Goal: Transaction & Acquisition: Purchase product/service

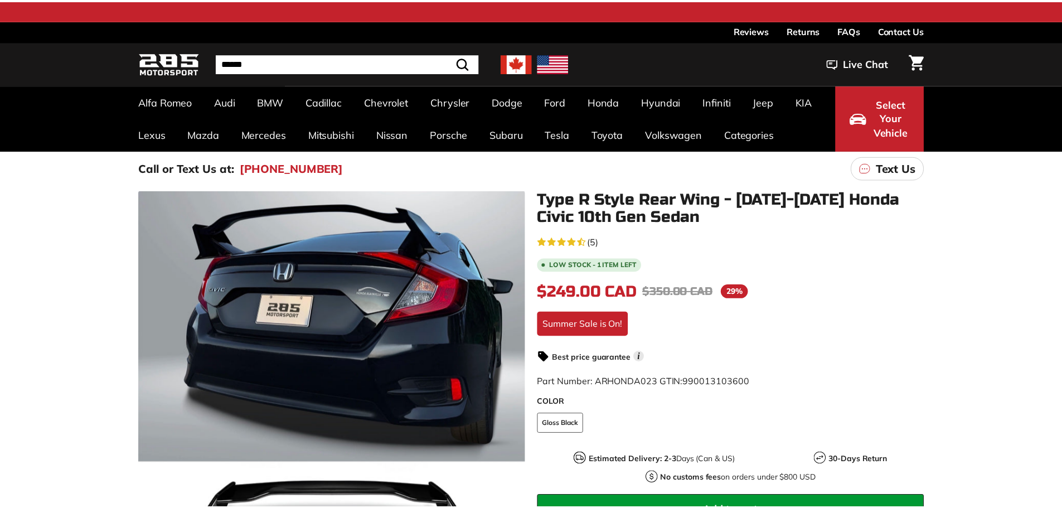
scroll to position [167, 0]
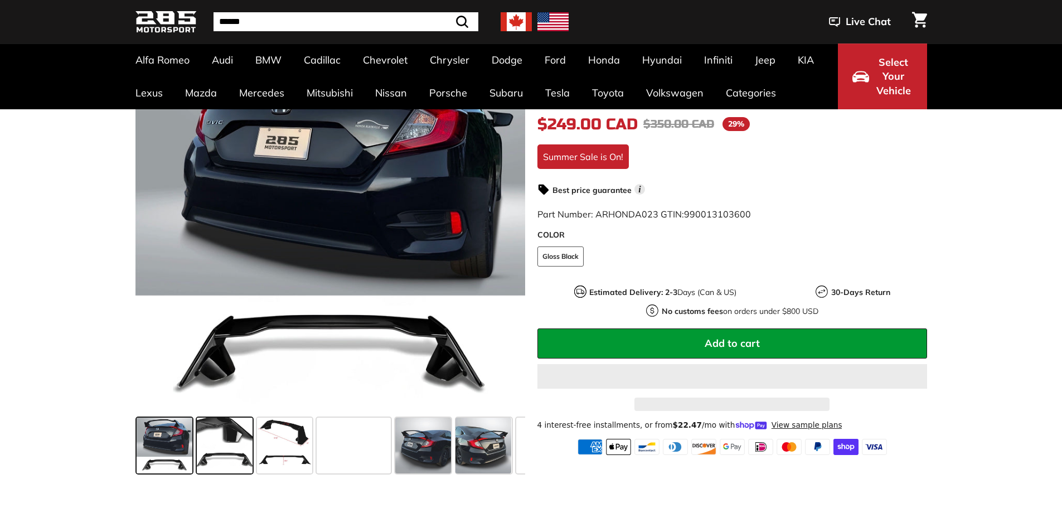
click at [222, 446] on span at bounding box center [225, 446] width 56 height 56
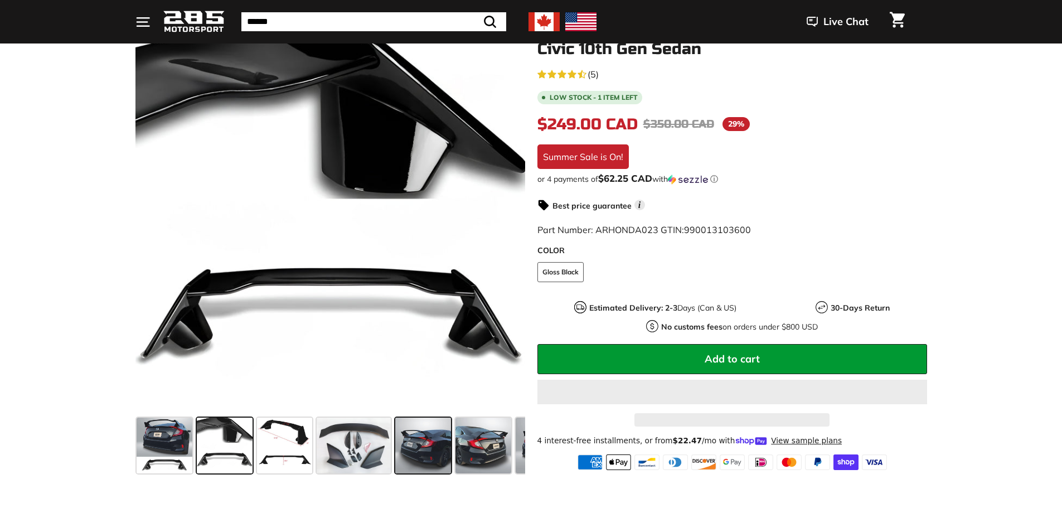
scroll to position [223, 0]
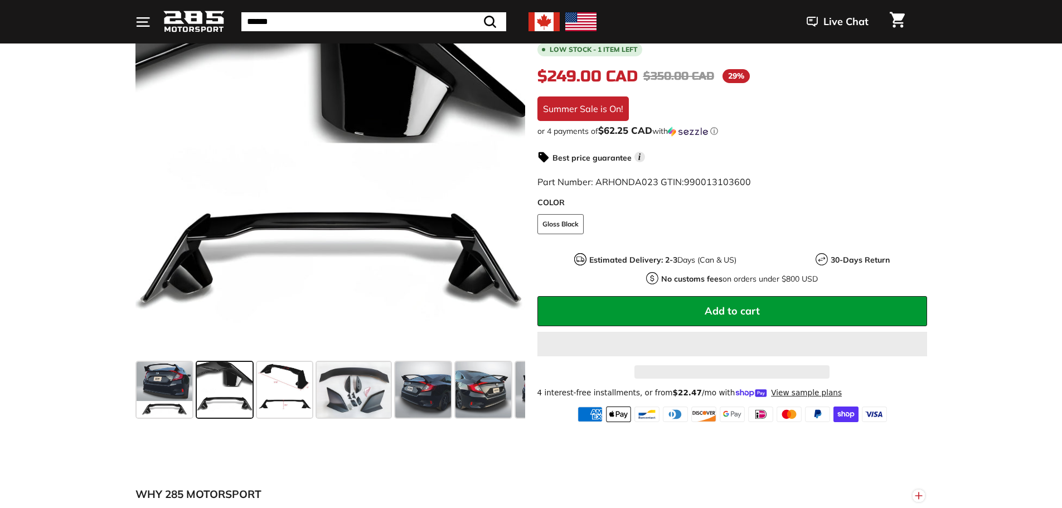
click at [439, 385] on span at bounding box center [423, 390] width 56 height 56
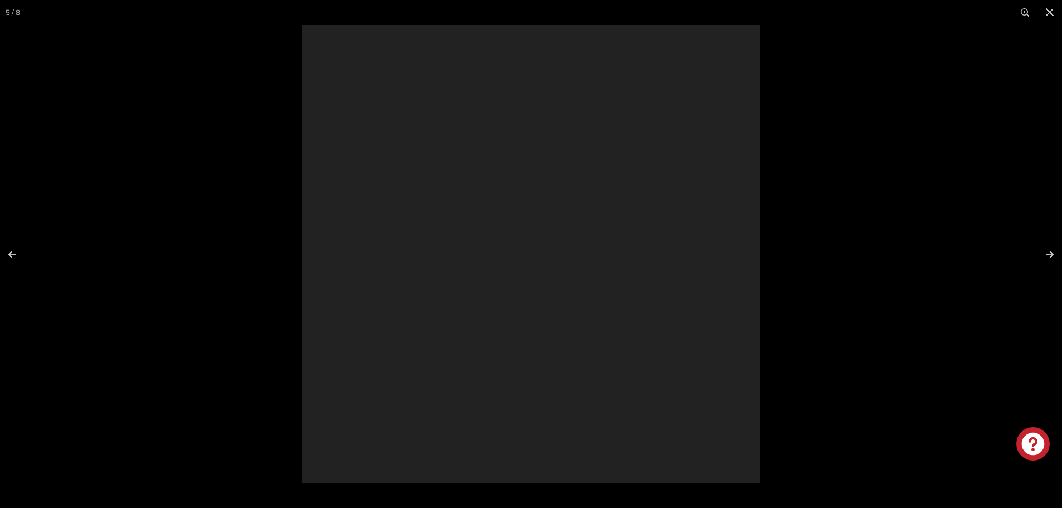
scroll to position [0, 0]
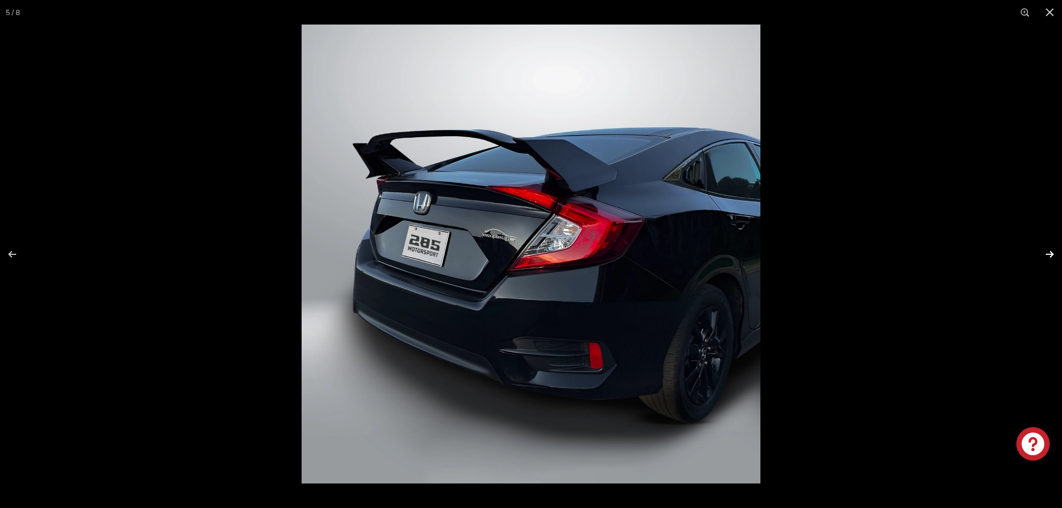
click at [1052, 258] on button at bounding box center [1042, 254] width 39 height 56
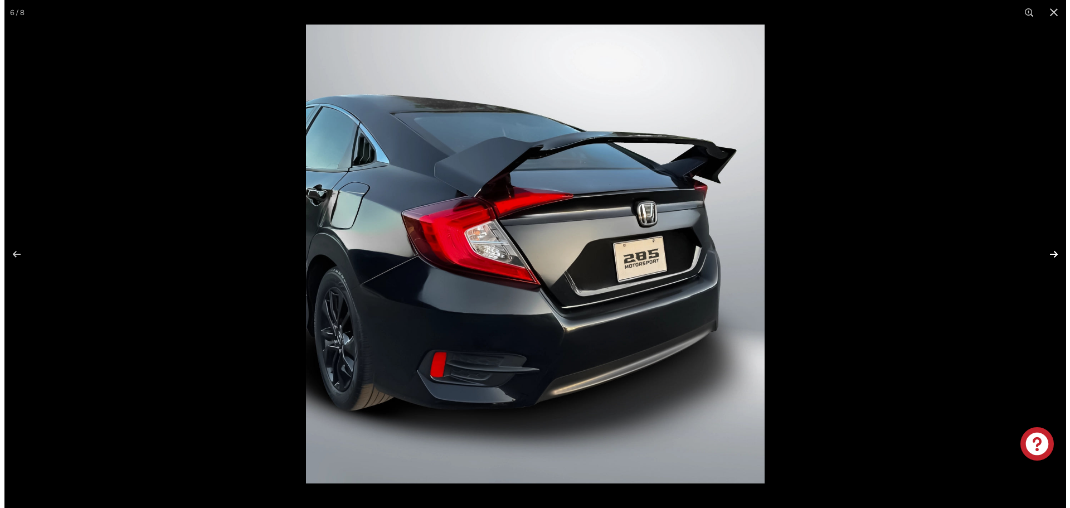
scroll to position [0, 109]
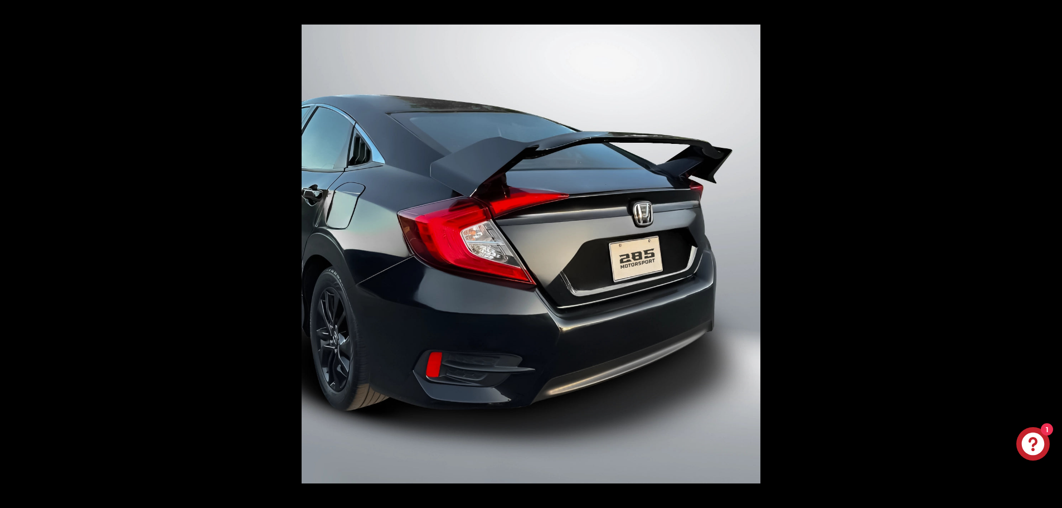
click at [1052, 258] on button at bounding box center [1042, 254] width 39 height 56
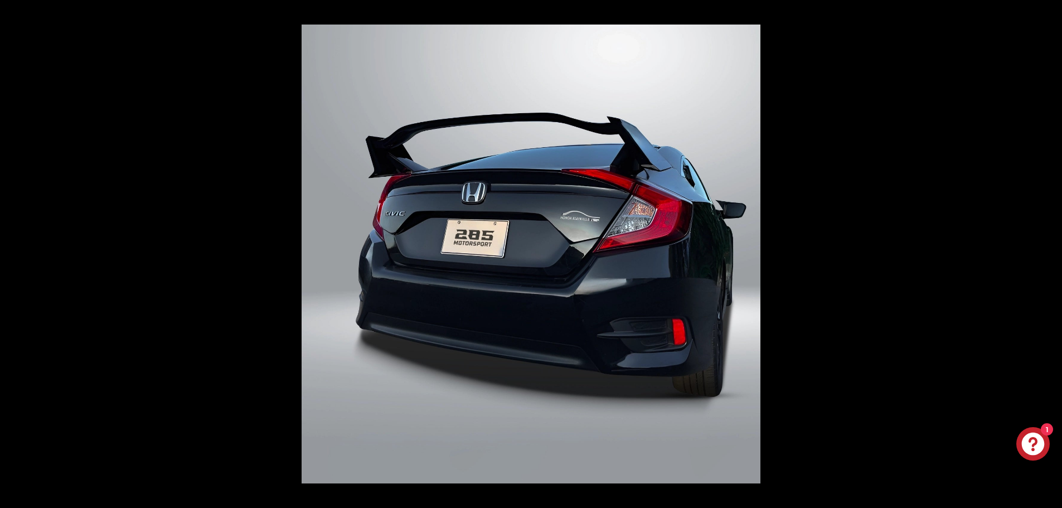
click at [1052, 258] on button at bounding box center [1042, 254] width 39 height 56
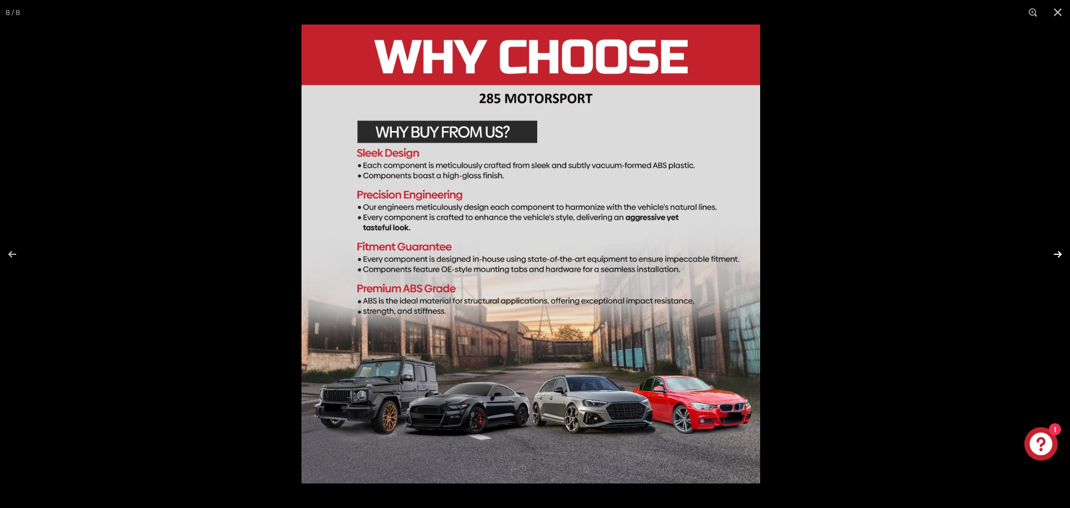
click at [1052, 248] on button at bounding box center [1050, 254] width 39 height 56
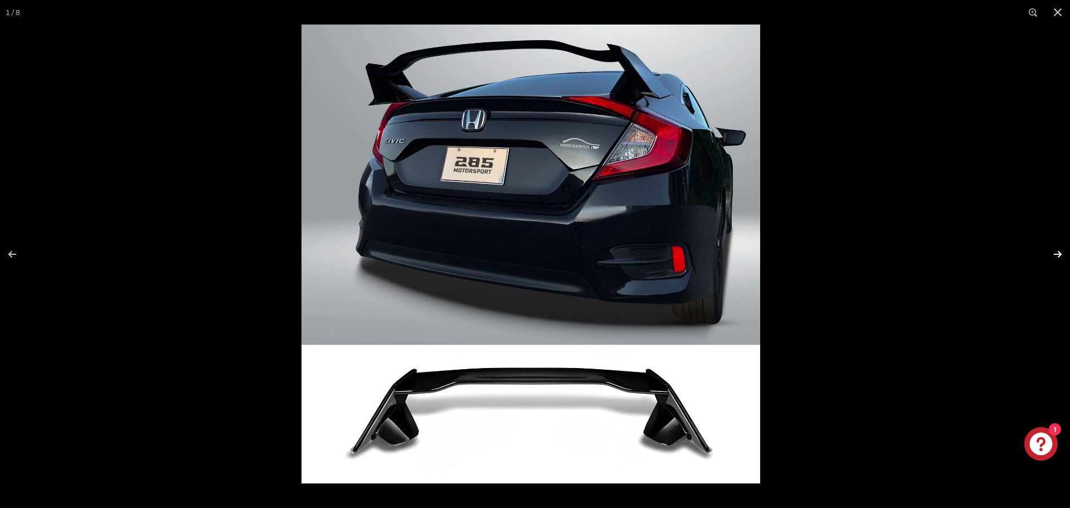
scroll to position [0, 0]
click at [1052, 248] on button at bounding box center [1050, 254] width 39 height 56
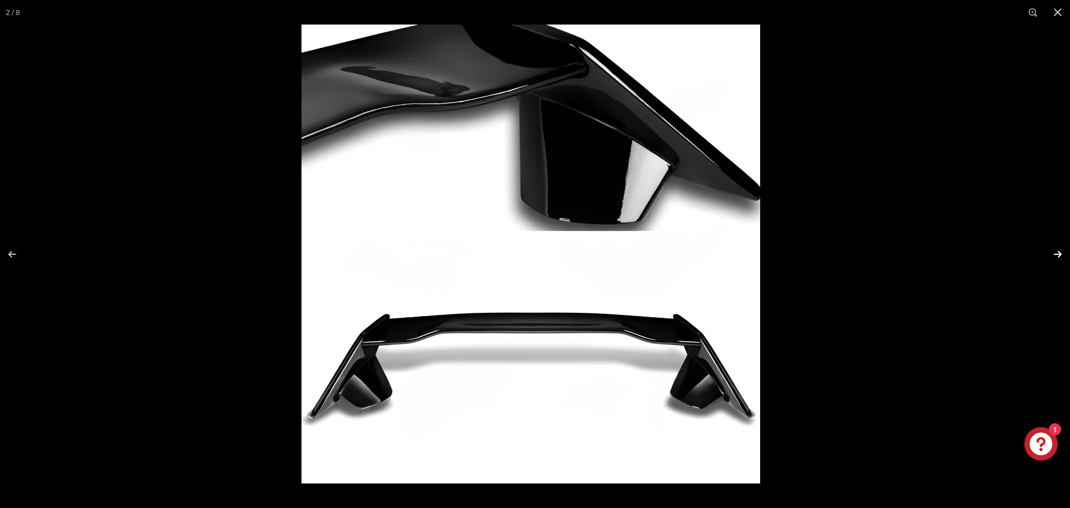
click at [1052, 248] on button at bounding box center [1050, 254] width 39 height 56
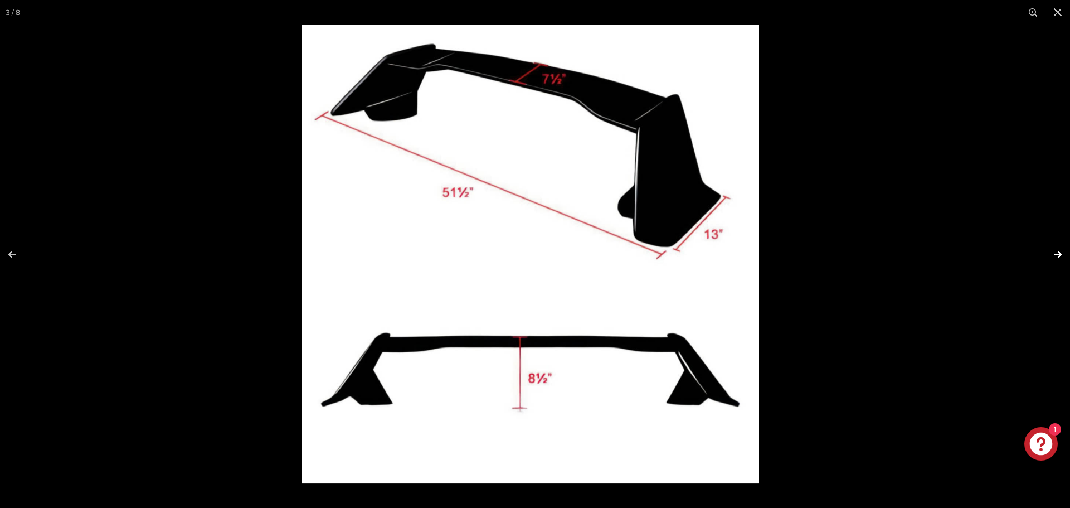
click at [1052, 248] on button at bounding box center [1050, 254] width 39 height 56
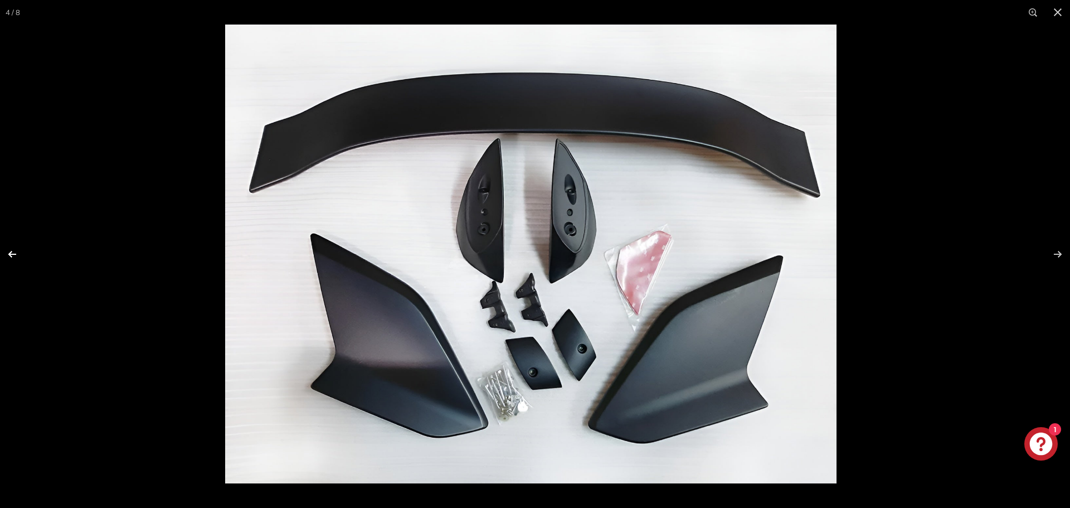
click at [14, 258] on button at bounding box center [19, 254] width 39 height 56
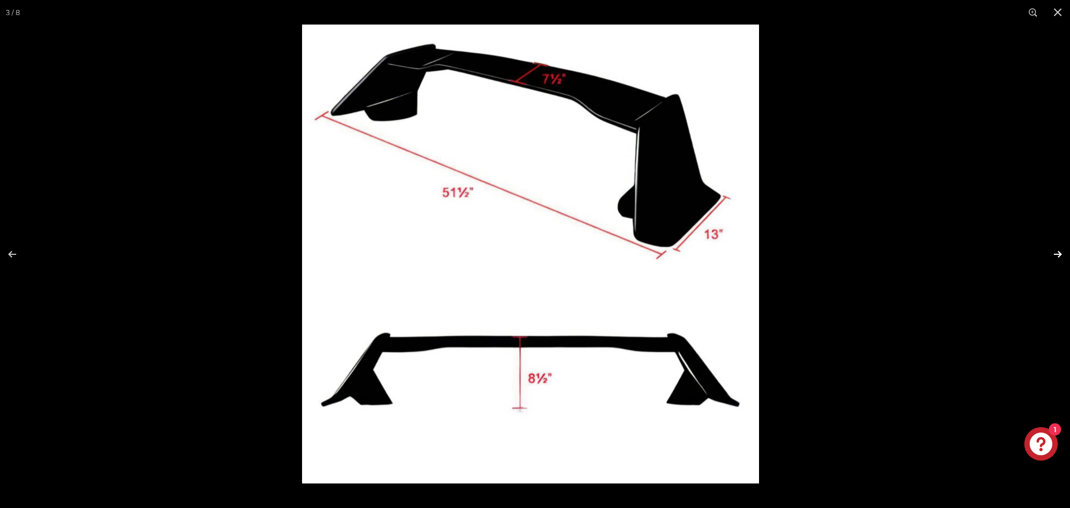
click at [1066, 254] on button at bounding box center [1050, 254] width 39 height 56
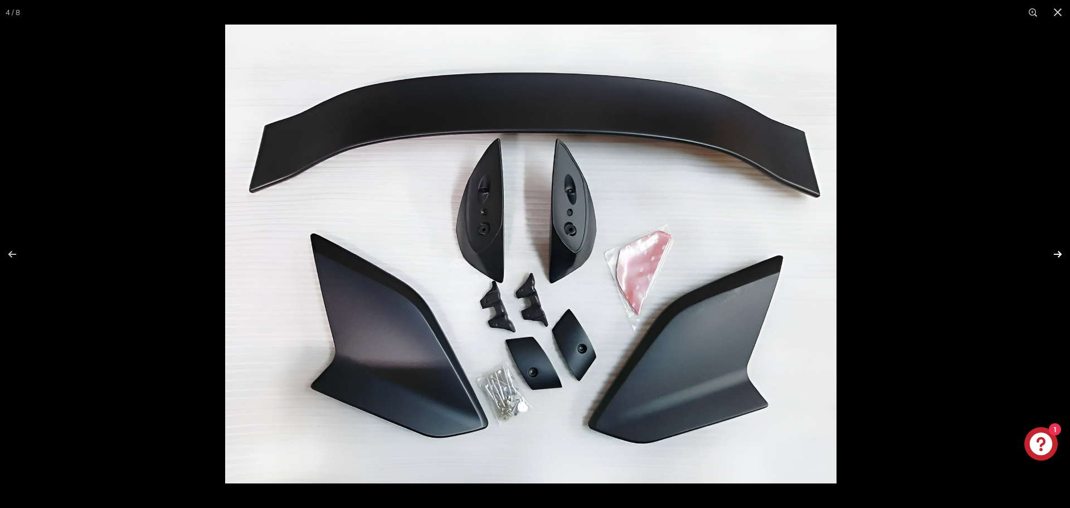
click at [1066, 254] on button at bounding box center [1050, 254] width 39 height 56
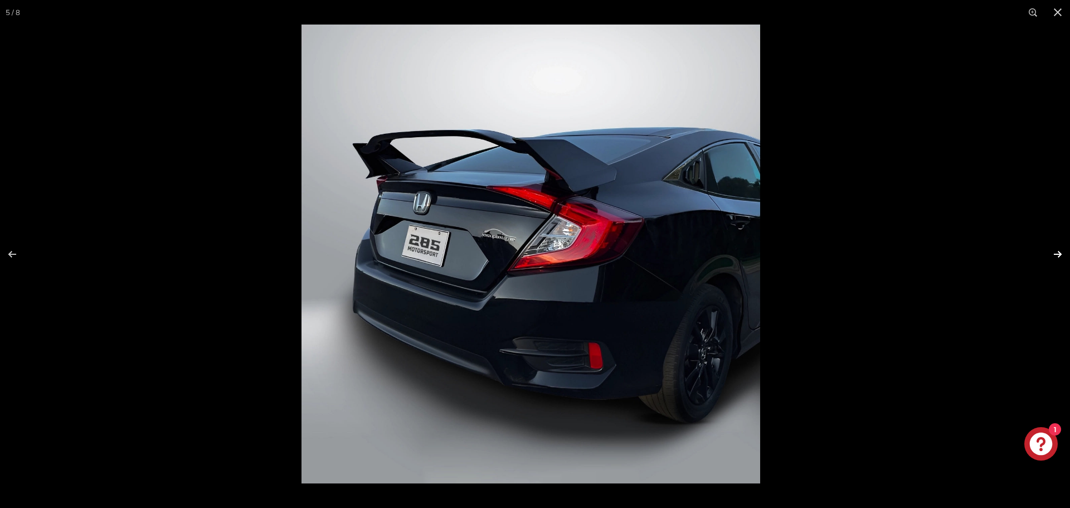
click at [1066, 254] on button at bounding box center [1050, 254] width 39 height 56
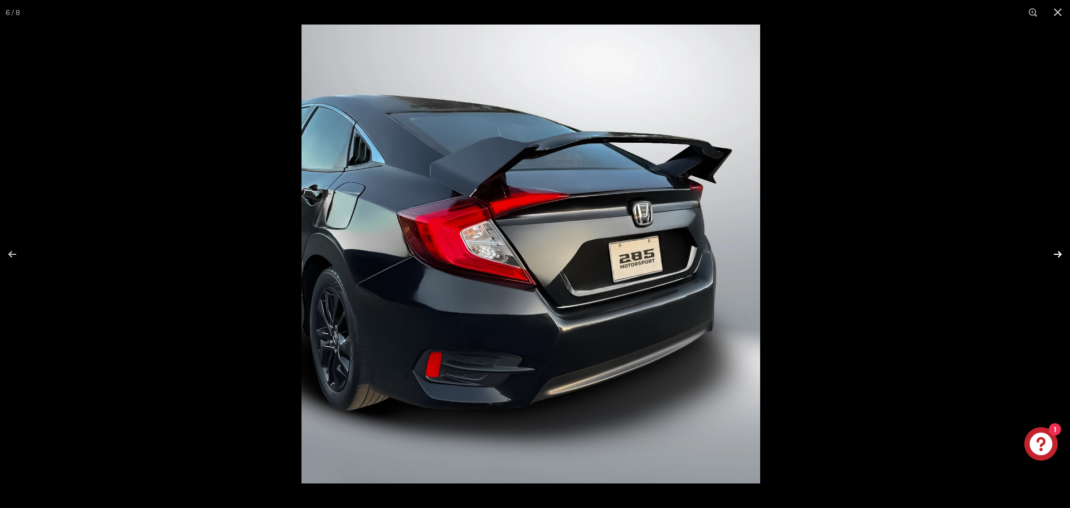
scroll to position [0, 109]
click at [1066, 254] on button at bounding box center [1050, 254] width 39 height 56
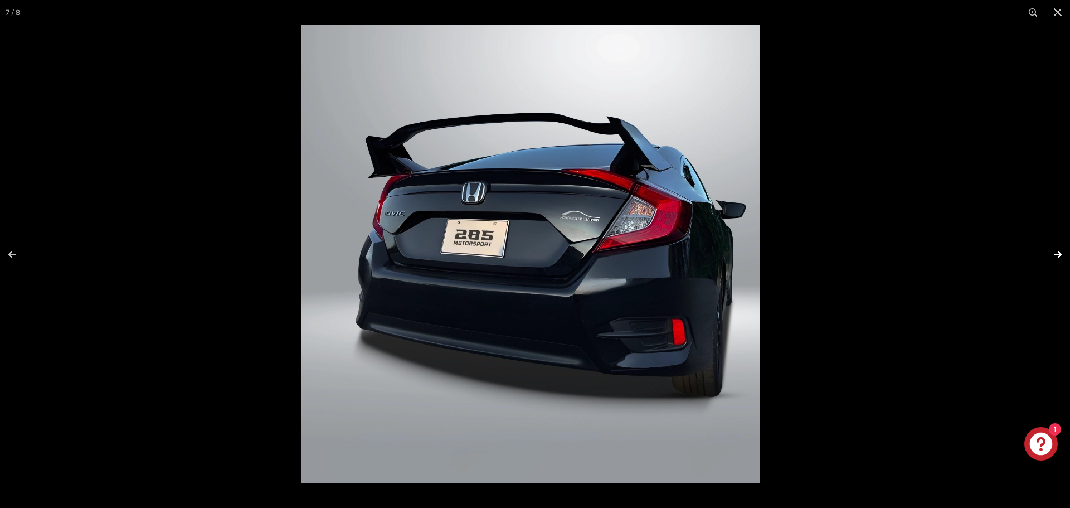
click at [1066, 254] on button at bounding box center [1050, 254] width 39 height 56
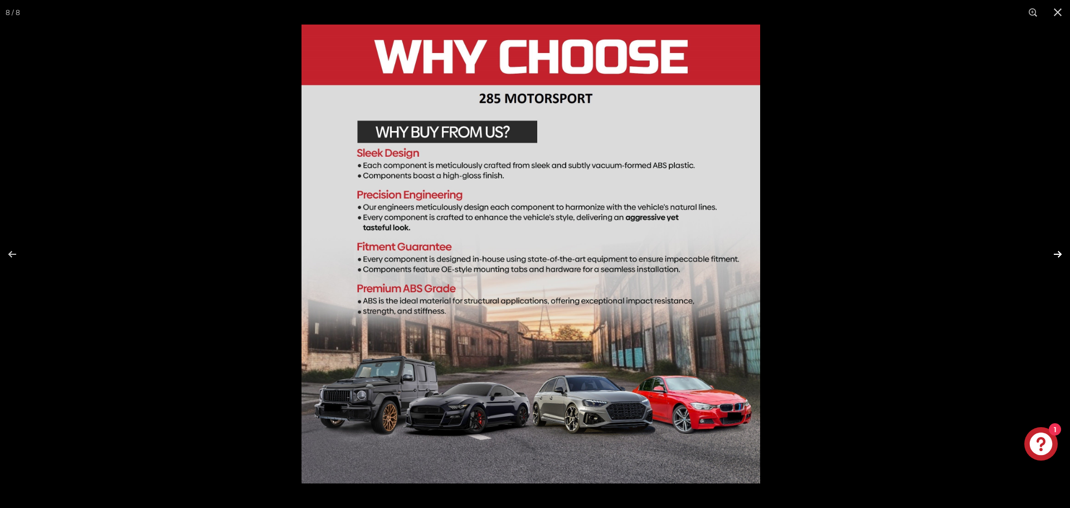
click at [1059, 254] on button at bounding box center [1050, 254] width 39 height 56
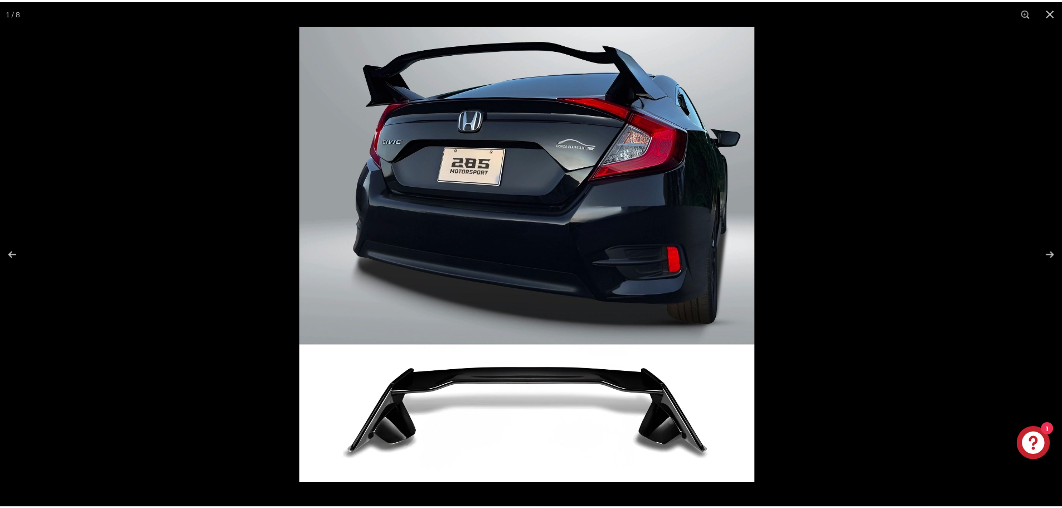
scroll to position [0, 0]
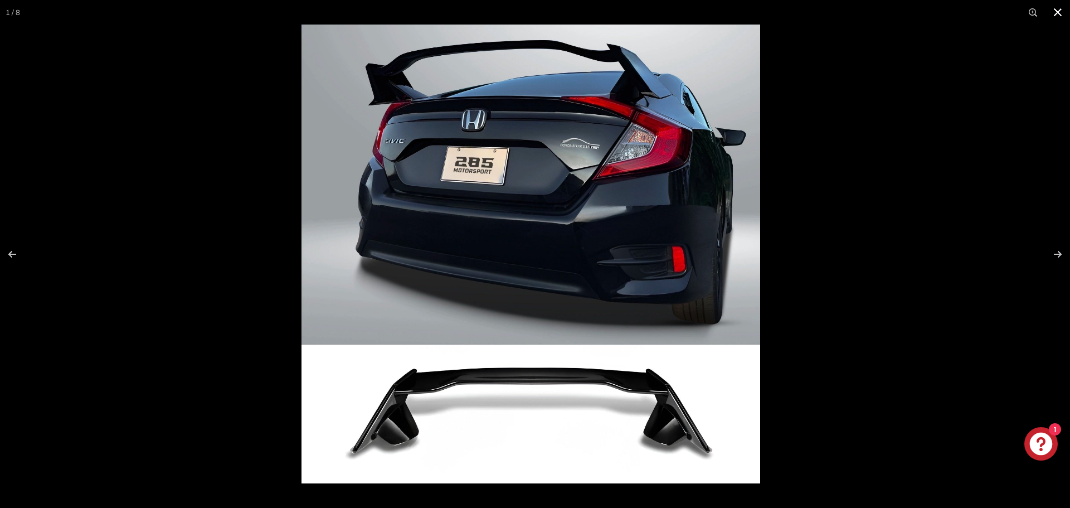
click at [1066, 10] on button at bounding box center [1058, 12] width 25 height 25
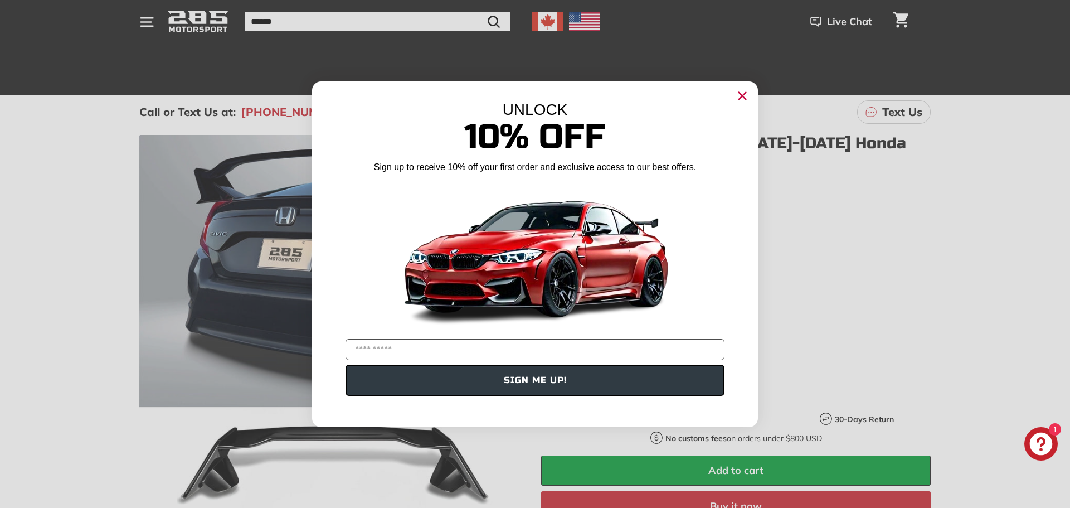
click at [742, 95] on icon "Close dialog" at bounding box center [742, 95] width 7 height 7
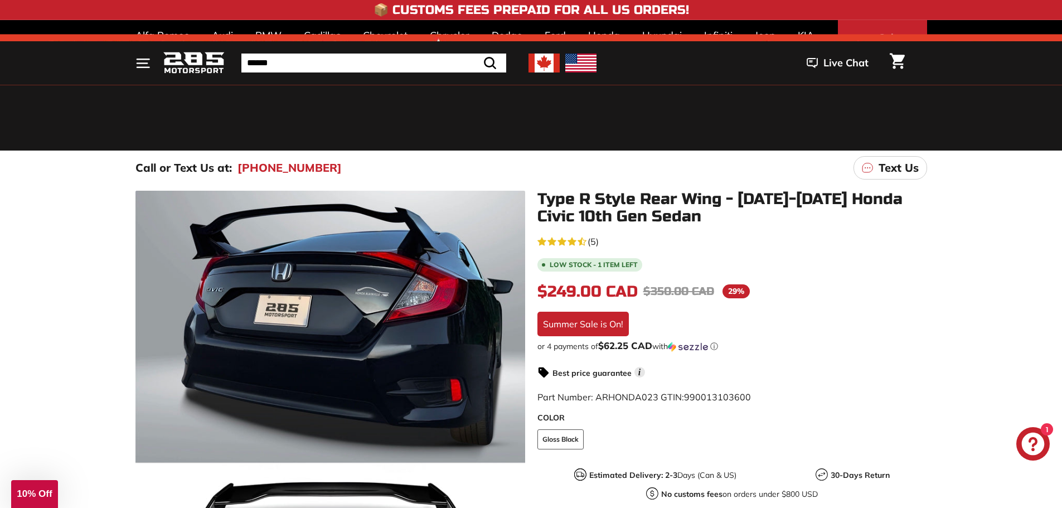
scroll to position [167, 0]
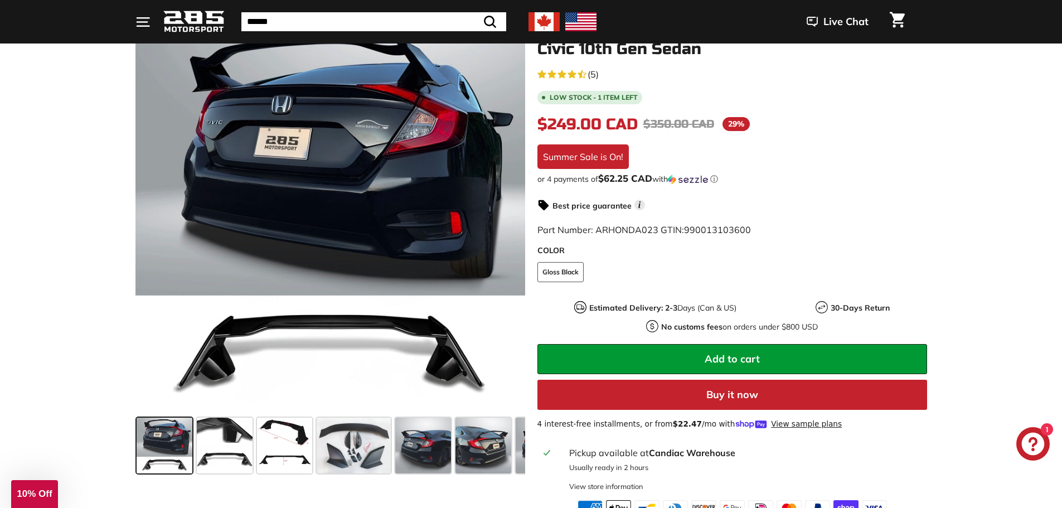
click at [727, 397] on button "Buy it now" at bounding box center [732, 395] width 390 height 30
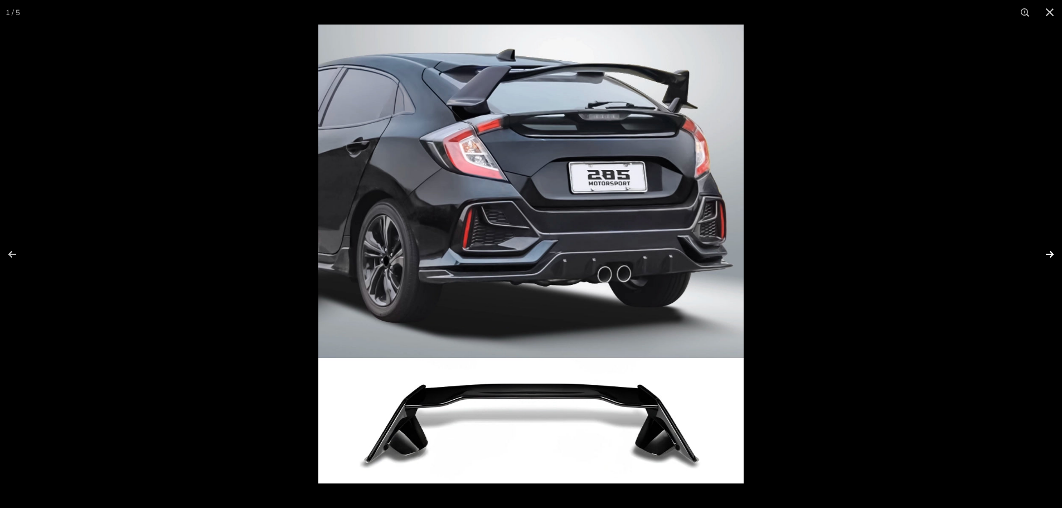
click at [1051, 251] on button at bounding box center [1042, 254] width 39 height 56
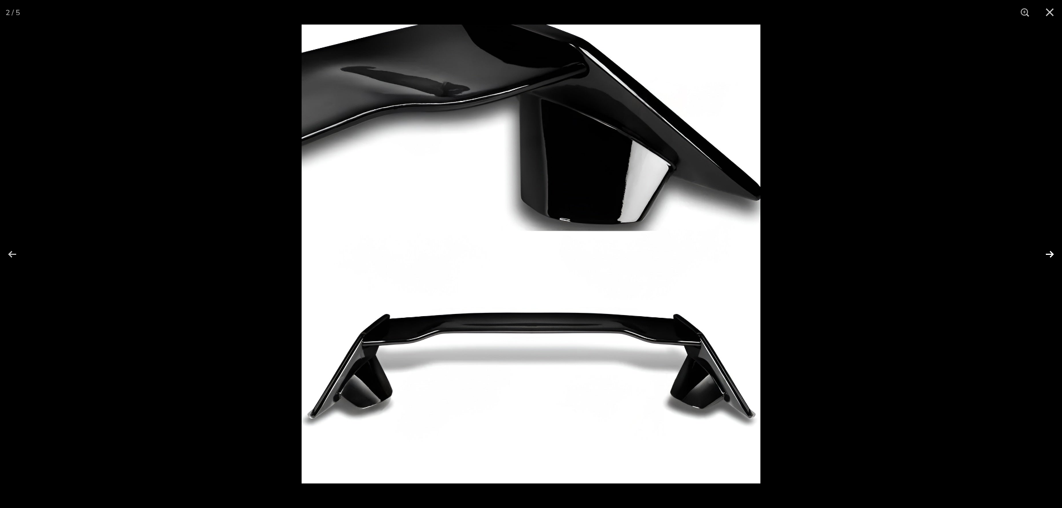
click at [1051, 251] on button at bounding box center [1042, 254] width 39 height 56
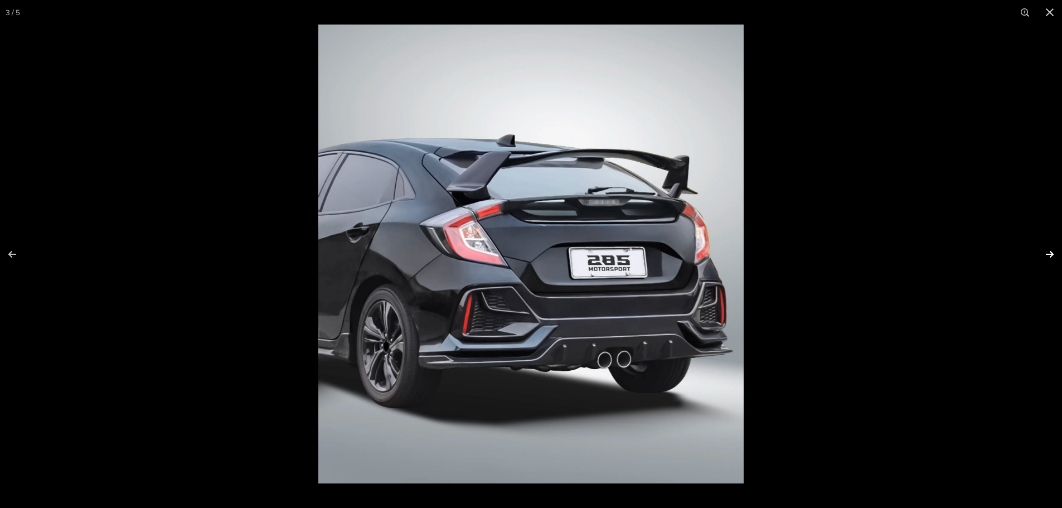
click at [1051, 251] on button at bounding box center [1042, 254] width 39 height 56
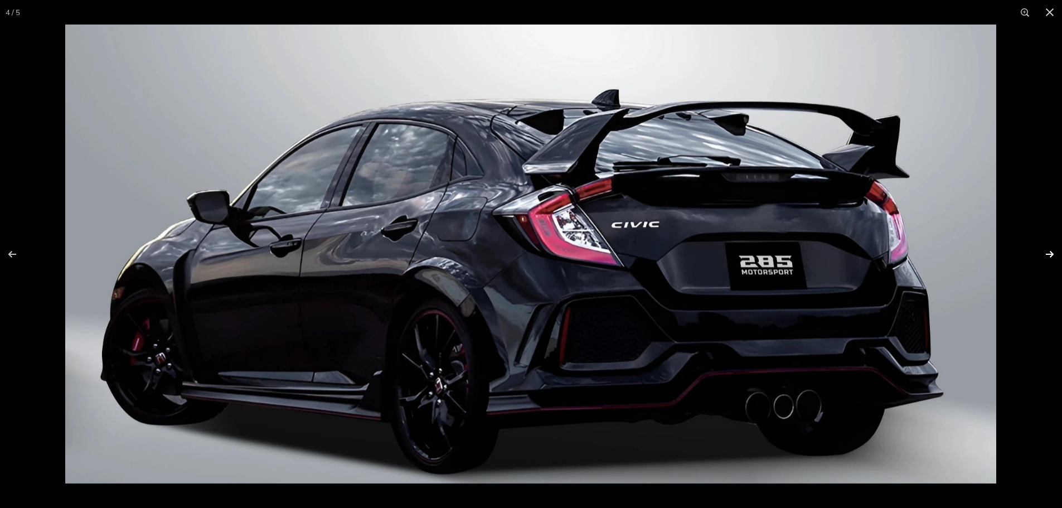
click at [1051, 251] on button at bounding box center [1042, 254] width 39 height 56
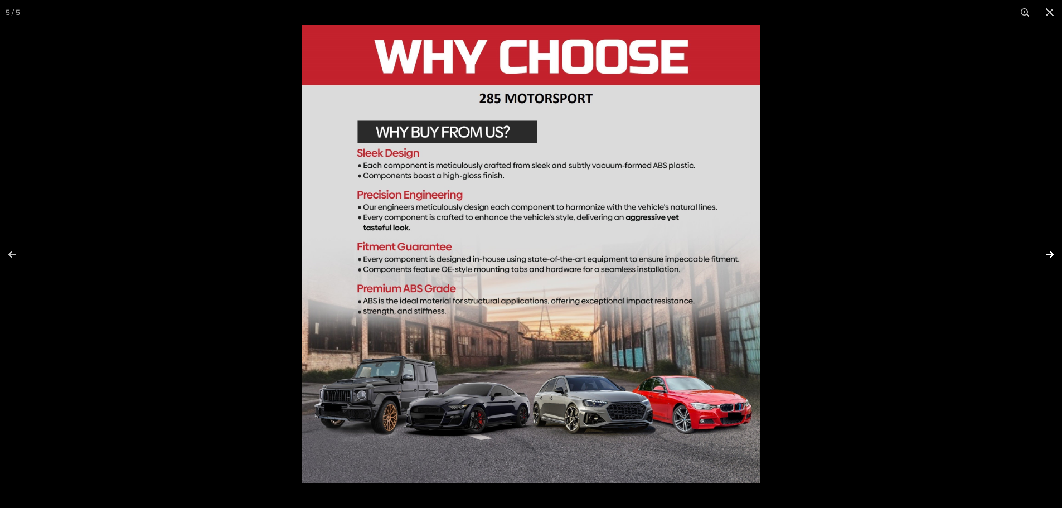
click at [1051, 251] on button at bounding box center [1042, 254] width 39 height 56
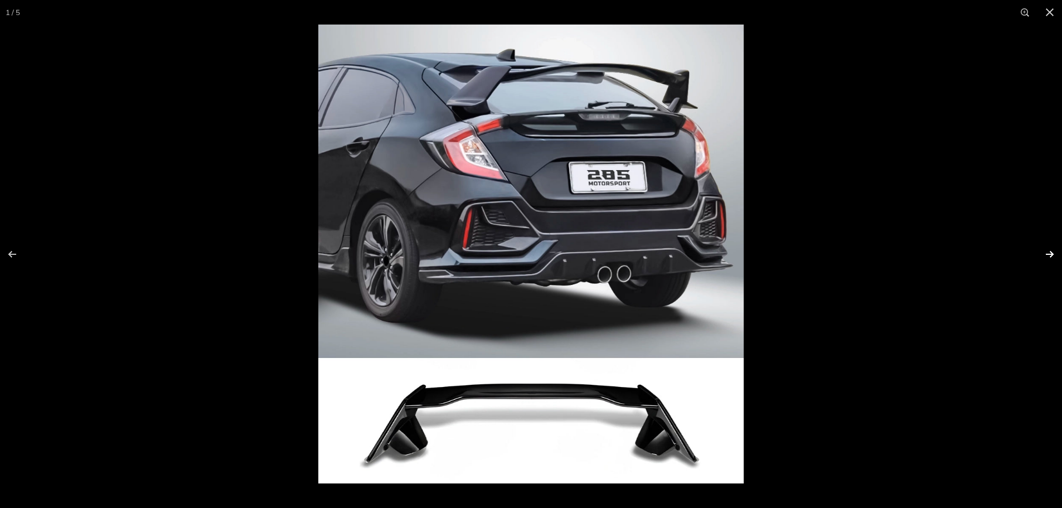
click at [1047, 252] on button at bounding box center [1042, 254] width 39 height 56
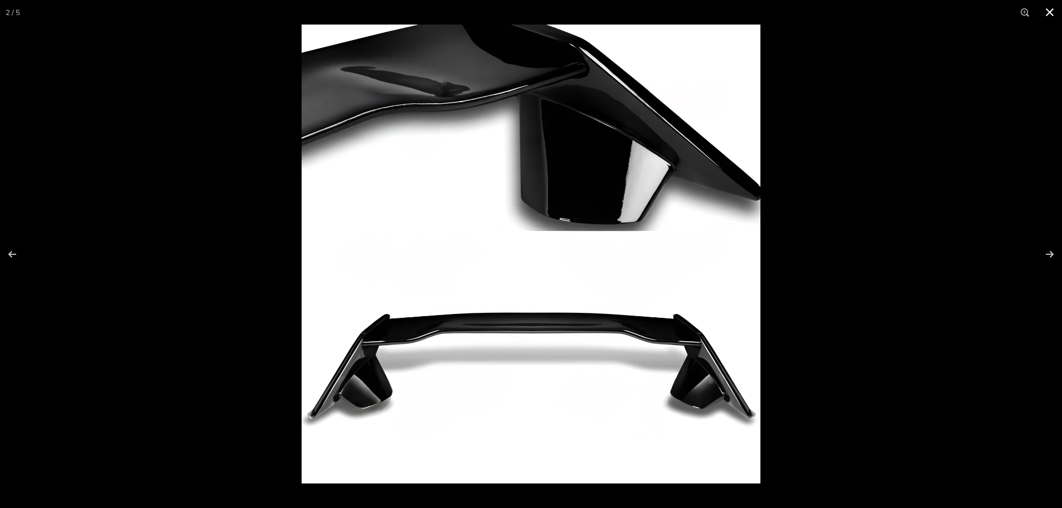
click at [1049, 16] on button at bounding box center [1049, 12] width 25 height 25
